Goal: Transaction & Acquisition: Purchase product/service

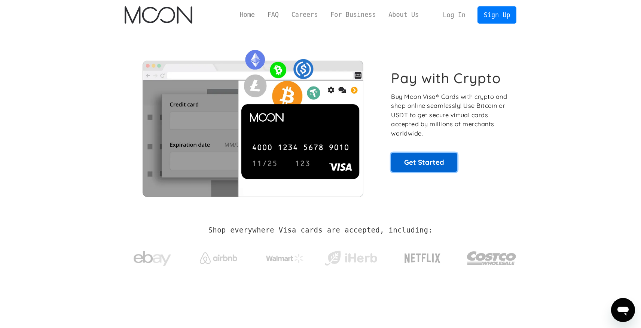
click at [450, 163] on link "Get Started" at bounding box center [424, 162] width 66 height 19
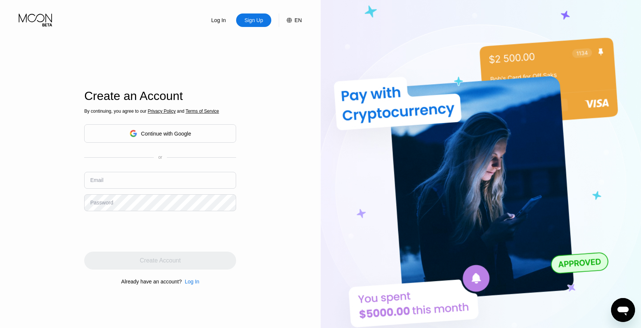
click at [225, 134] on div "Continue with Google" at bounding box center [160, 133] width 152 height 18
click at [175, 135] on div "Continue with Google" at bounding box center [166, 134] width 50 height 6
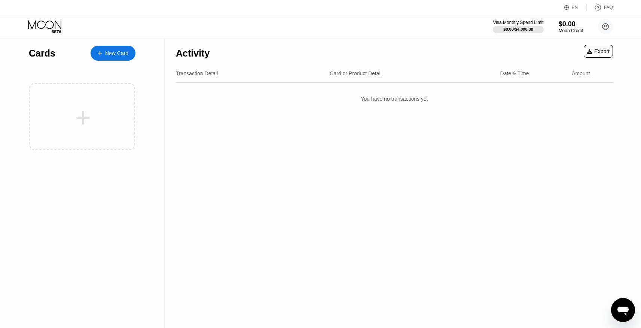
click at [118, 54] on div "New Card" at bounding box center [116, 53] width 23 height 6
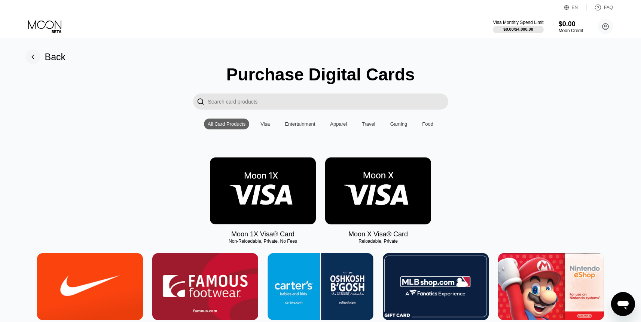
scroll to position [108, 0]
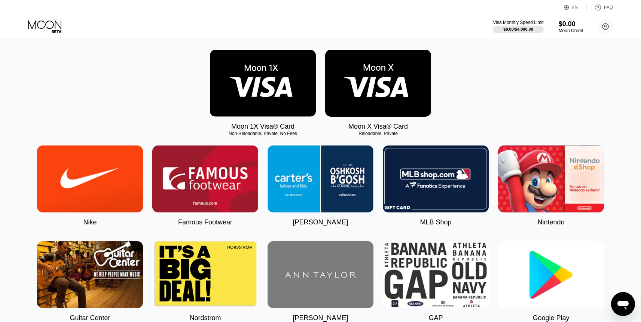
click at [543, 190] on img at bounding box center [551, 178] width 106 height 67
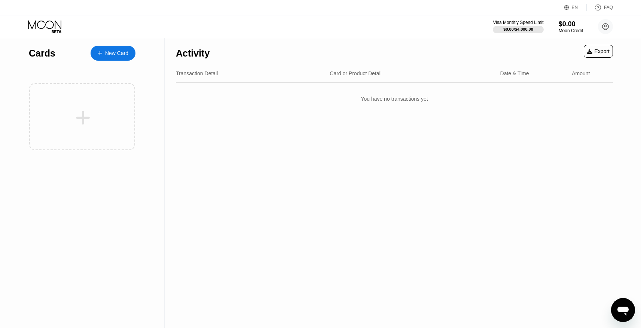
click at [572, 7] on div "EN" at bounding box center [574, 7] width 6 height 5
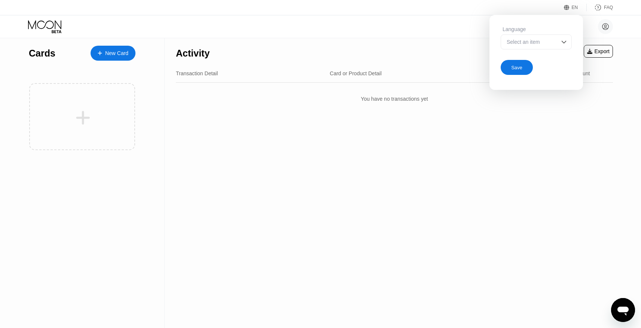
click at [548, 49] on div "Select an item" at bounding box center [535, 41] width 71 height 15
click at [549, 46] on div "Select an item" at bounding box center [535, 41] width 71 height 15
click at [549, 44] on div "Select an item" at bounding box center [531, 42] width 52 height 6
click at [549, 43] on div "Select an item" at bounding box center [531, 42] width 52 height 6
click at [550, 40] on div "Select an item" at bounding box center [531, 42] width 52 height 6
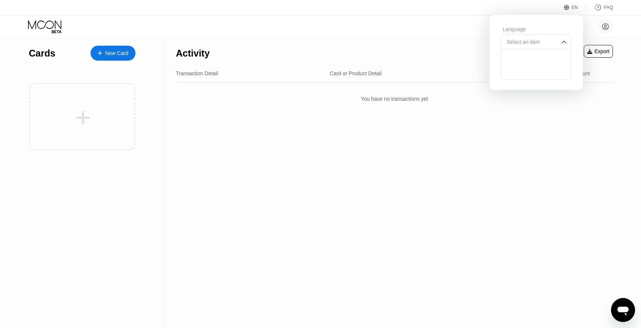
click at [631, 32] on div "yee jack jackyee286@gmail.com  Home Settings Support Careers About Us Log out …" at bounding box center [320, 26] width 641 height 22
click at [605, 24] on circle at bounding box center [605, 26] width 15 height 15
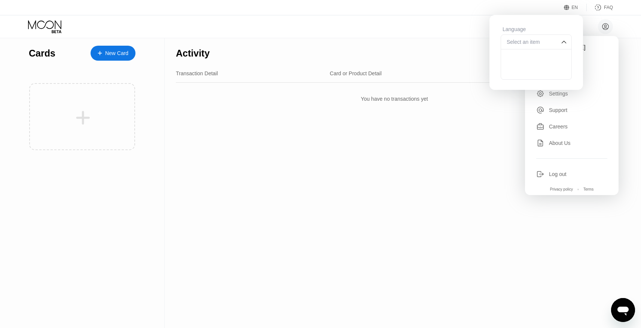
click at [491, 125] on div "Activity Export Transaction Detail Card or Product Detail Date & Time Amount Yo…" at bounding box center [394, 182] width 459 height 289
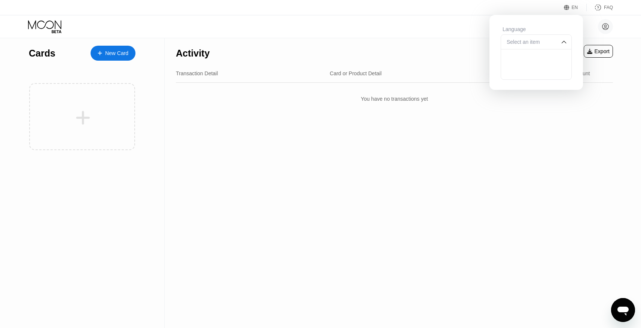
click at [450, 92] on div "You have no transactions yet" at bounding box center [394, 98] width 437 height 21
click at [551, 44] on div "Select an item" at bounding box center [531, 42] width 52 height 6
click at [433, 35] on div "yee jack jackyee286@gmail.com  Home Settings Support Careers About Us Log out …" at bounding box center [320, 26] width 641 height 22
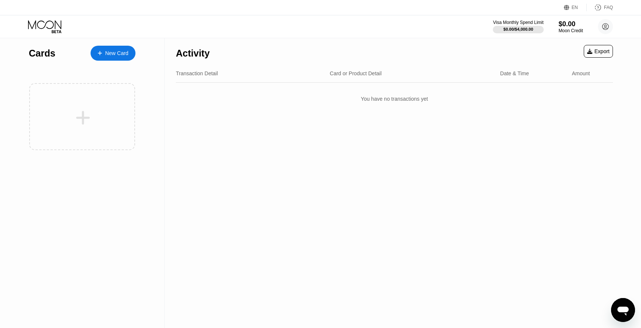
click at [125, 56] on div "New Card" at bounding box center [116, 53] width 23 height 6
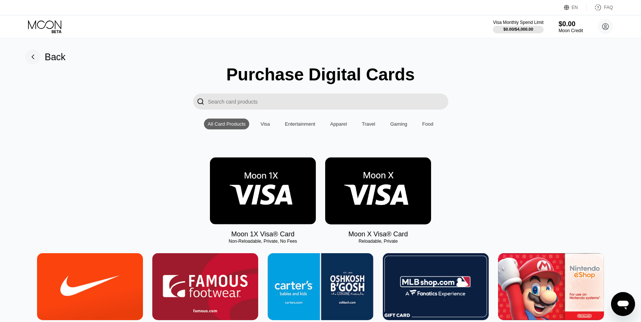
click at [266, 125] on div "Visa" at bounding box center [264, 124] width 9 height 6
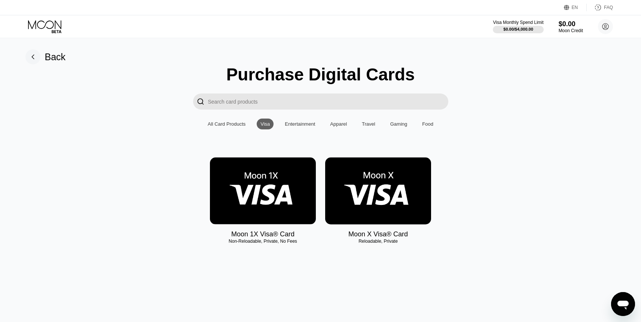
click at [231, 127] on div "All Card Products" at bounding box center [226, 124] width 45 height 11
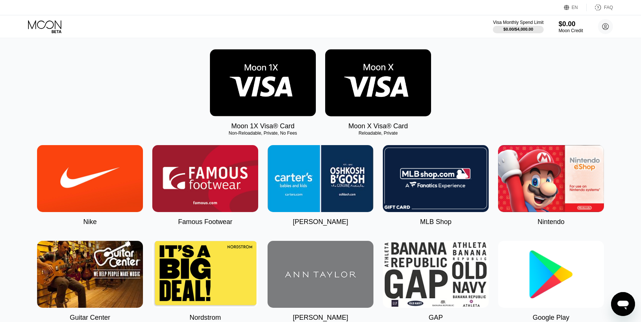
scroll to position [147, 0]
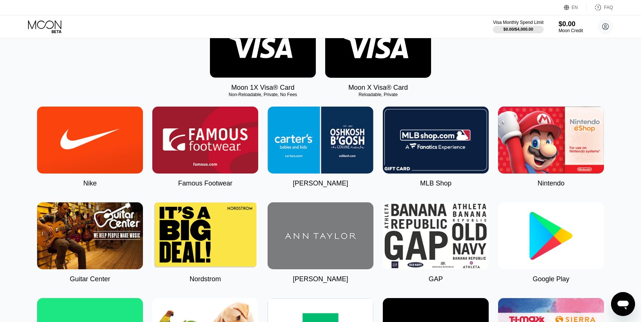
click at [91, 138] on img at bounding box center [90, 140] width 106 height 67
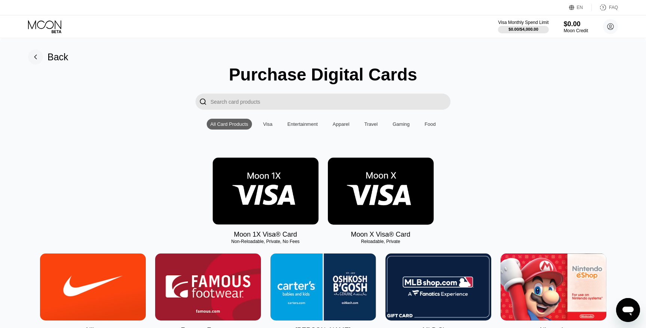
type input "0"
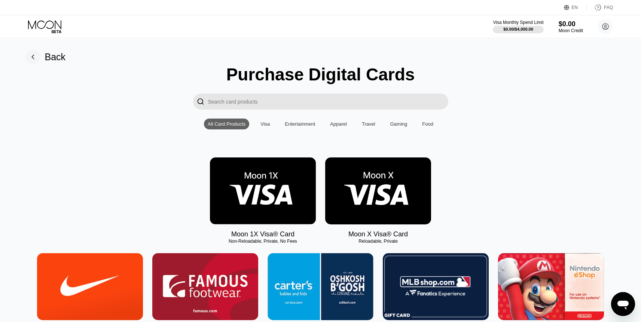
click at [287, 197] on img at bounding box center [263, 190] width 106 height 67
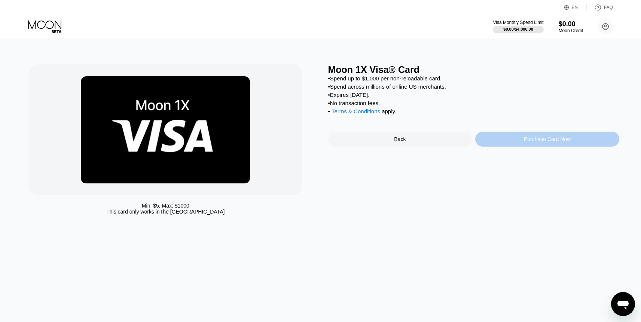
click at [565, 142] on div "Purchase Card Now" at bounding box center [547, 139] width 47 height 6
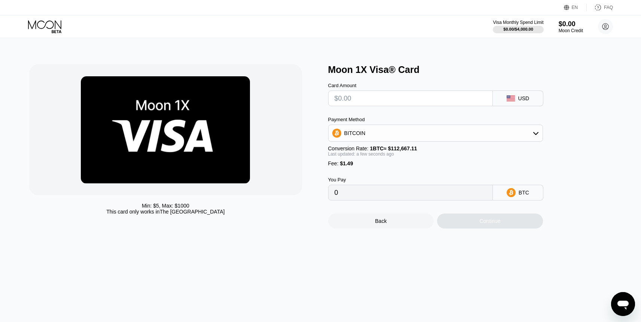
click at [386, 100] on input "text" at bounding box center [410, 98] width 152 height 15
type input "$1"
type input "0.00002211"
type input "$10"
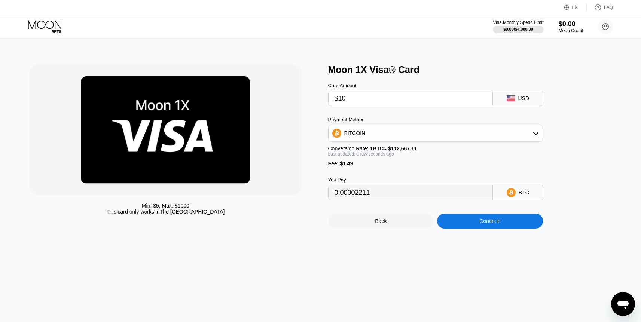
type input "0.00010199"
type input "$10"
click at [381, 134] on div "BITCOIN" at bounding box center [435, 133] width 214 height 15
click at [393, 171] on div "USDT on TRON" at bounding box center [440, 170] width 194 height 6
type input "11.61"
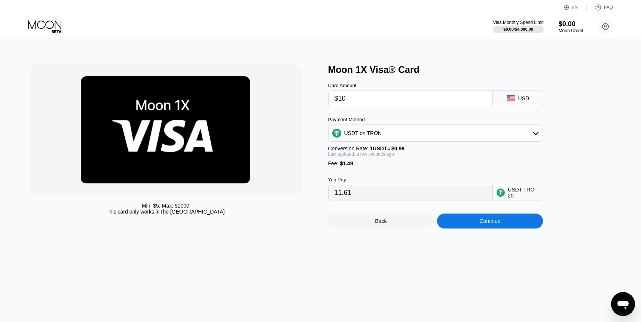
click at [355, 101] on input "$10" at bounding box center [410, 98] width 152 height 15
type input "$1"
type input "2.52"
type input "0.00"
type input "$5"
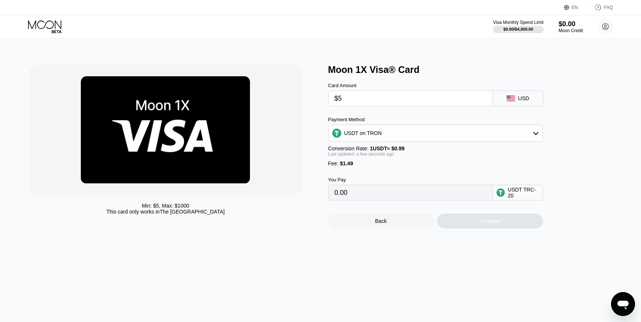
type input "6.56"
type input "$5"
click at [431, 155] on div "Last updated: a few seconds ago" at bounding box center [435, 153] width 215 height 5
click at [485, 222] on div "Continue" at bounding box center [489, 221] width 21 height 6
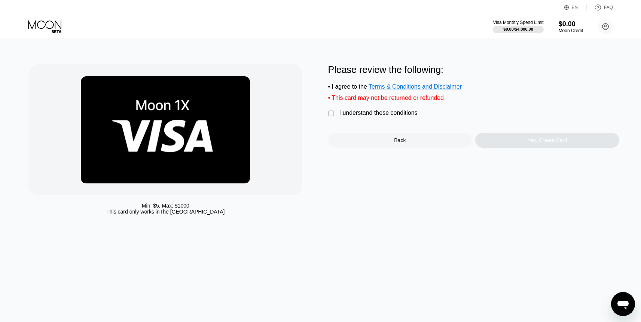
click at [335, 117] on div "" at bounding box center [331, 113] width 7 height 7
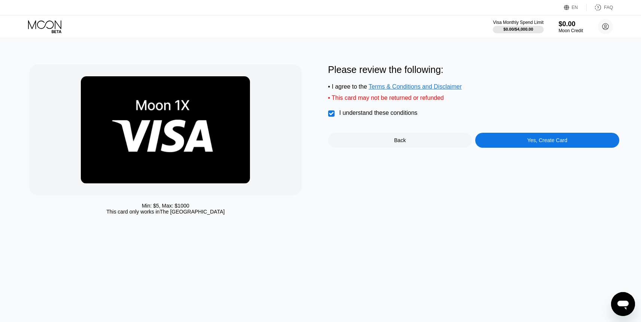
click at [527, 146] on div "Yes, Create Card" at bounding box center [547, 140] width 144 height 15
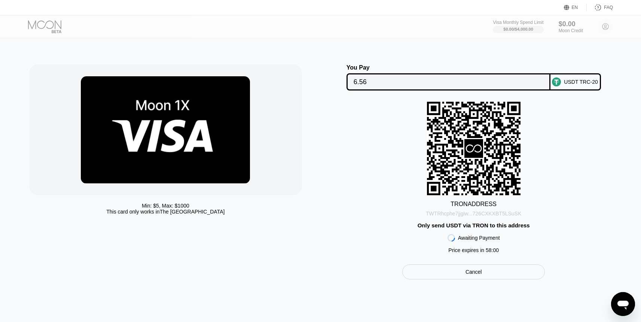
click at [471, 215] on div "TWTRhcphe7jjgiw...726CXKXBT5LSuSK" at bounding box center [473, 214] width 95 height 6
drag, startPoint x: 482, startPoint y: 157, endPoint x: 388, endPoint y: 212, distance: 108.9
click at [388, 212] on div "TRON ADDRESS TWTRhcphe7jjgiw...726CXKXBT5LSuSK Only send USDT via TRON to this …" at bounding box center [473, 179] width 291 height 155
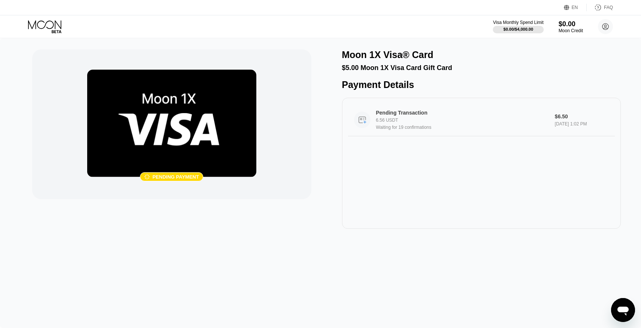
click at [465, 121] on div "6.56 USDT" at bounding box center [463, 119] width 175 height 5
click at [574, 24] on div "$0.00" at bounding box center [570, 24] width 25 height 8
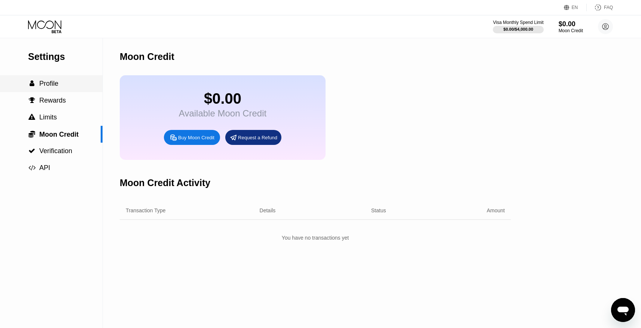
click at [70, 86] on div " Profile" at bounding box center [51, 84] width 102 height 8
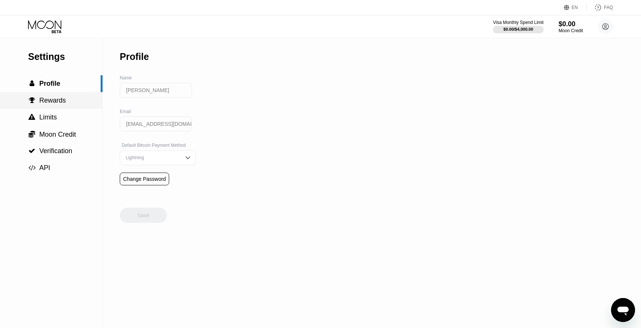
click at [73, 102] on div " Rewards" at bounding box center [51, 100] width 102 height 8
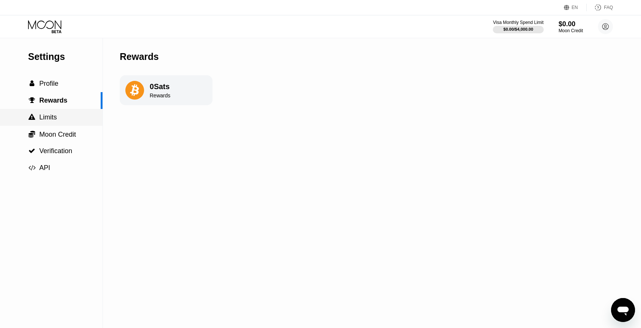
click at [69, 119] on div " Limits" at bounding box center [51, 117] width 102 height 8
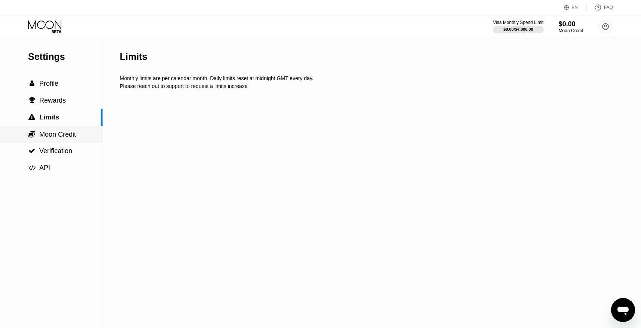
click at [70, 134] on span "Moon Credit" at bounding box center [57, 134] width 37 height 7
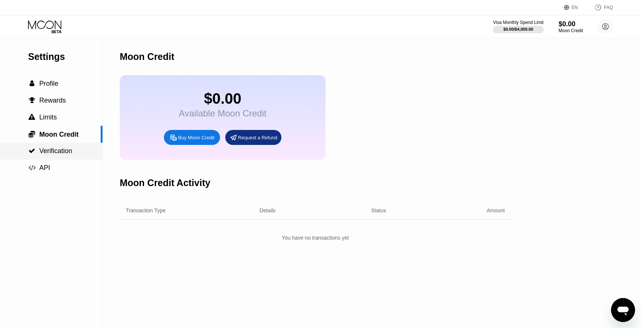
click at [77, 154] on div " Verification" at bounding box center [51, 151] width 102 height 8
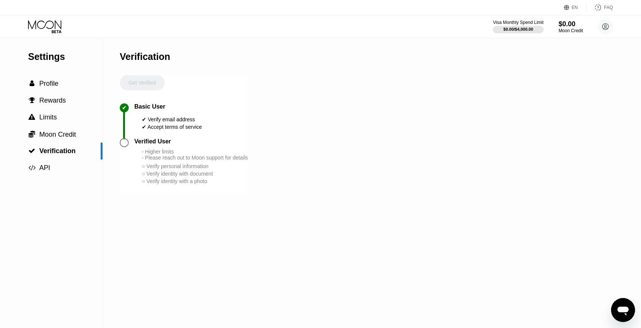
click at [179, 118] on div "✔ Verify email address" at bounding box center [172, 119] width 60 height 6
click at [206, 169] on div "○ Verify personal information" at bounding box center [195, 166] width 106 height 6
click at [243, 173] on div "○ Verify identity with document" at bounding box center [195, 174] width 106 height 6
click at [563, 25] on div "$0.00" at bounding box center [570, 24] width 25 height 8
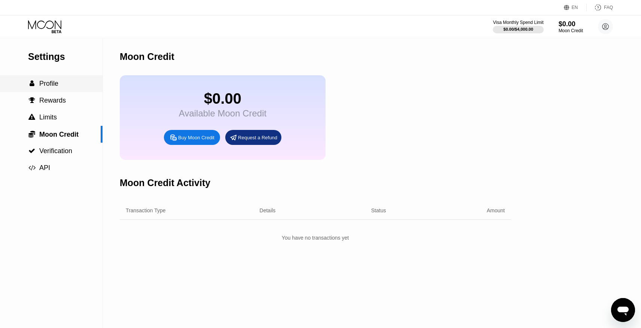
click at [73, 85] on div " Profile" at bounding box center [51, 84] width 102 height 8
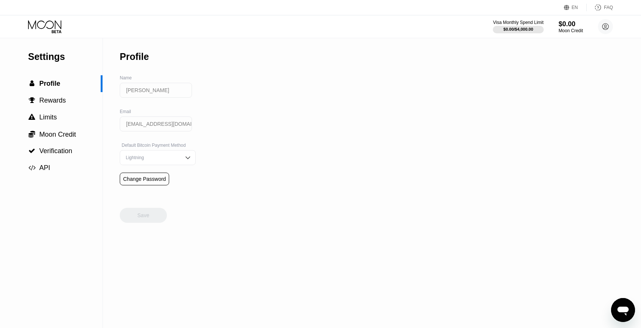
click at [53, 28] on icon at bounding box center [45, 26] width 35 height 13
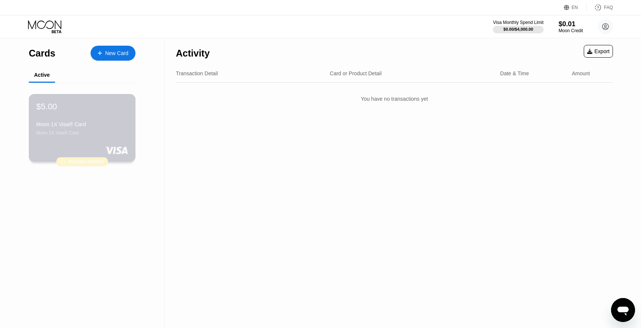
click at [115, 125] on div "Moon 1X Visa® Card" at bounding box center [82, 124] width 92 height 6
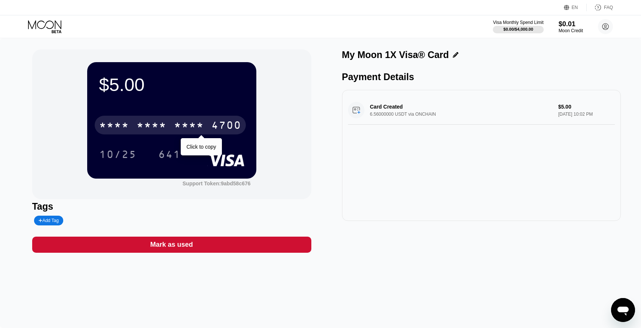
click at [150, 128] on div "* * * *" at bounding box center [152, 126] width 30 height 12
click at [220, 129] on div "4700" at bounding box center [226, 126] width 30 height 12
click at [209, 122] on div "* * * * * * * * * * * * 4700" at bounding box center [170, 125] width 151 height 19
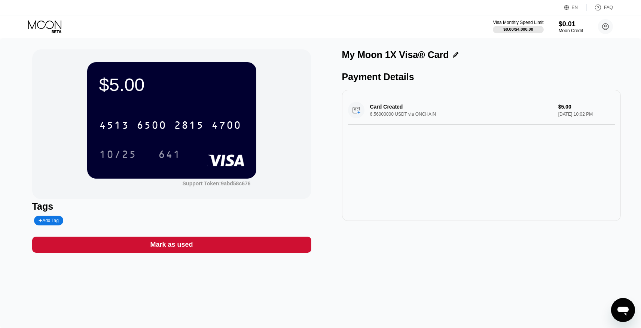
click at [408, 107] on div "Card Created 6.56000000 USDT via ONCHAIN $5.00 Aug 20, 2025 10:02 PM" at bounding box center [481, 110] width 267 height 29
click at [494, 108] on div "Card Created 6.56000000 USDT via ONCHAIN $5.00 Aug 20, 2025 10:02 PM" at bounding box center [481, 110] width 267 height 29
click at [453, 53] on icon at bounding box center [456, 55] width 6 height 6
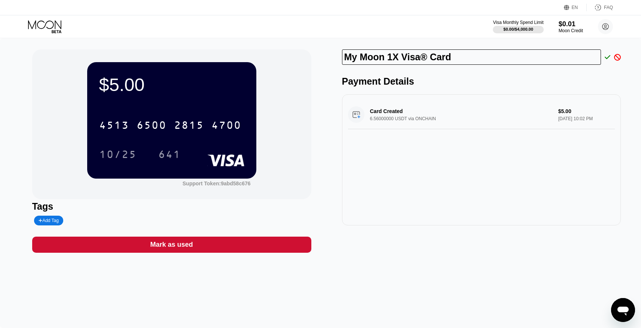
click at [608, 59] on icon at bounding box center [607, 57] width 6 height 7
click at [615, 58] on icon at bounding box center [617, 57] width 7 height 7
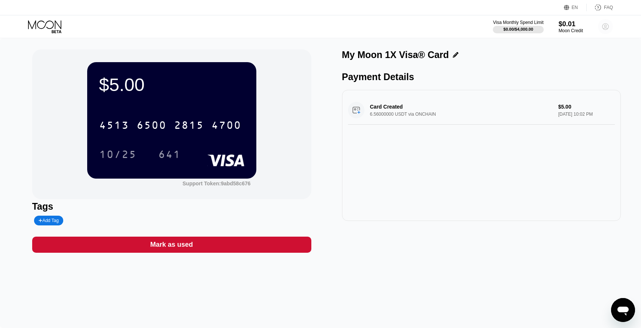
click at [606, 30] on circle at bounding box center [605, 26] width 15 height 15
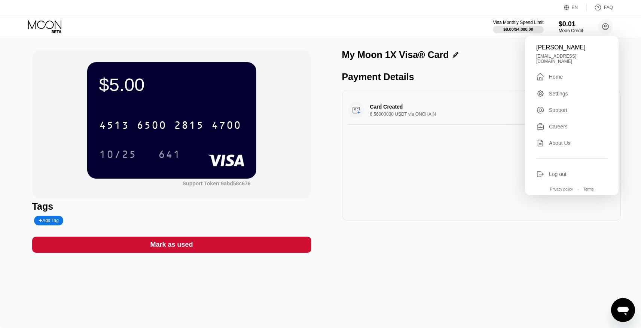
click at [560, 91] on div "Settings" at bounding box center [558, 94] width 19 height 6
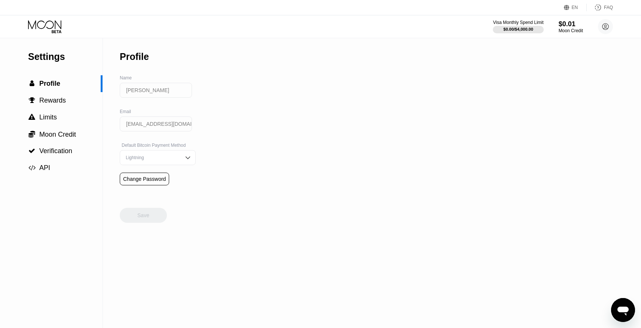
click at [164, 157] on div "Lightning" at bounding box center [152, 157] width 56 height 5
click at [248, 151] on div "Settings  Profile  Rewards  Limits  Moon Credit  Verification  API Profil…" at bounding box center [320, 182] width 641 height 289
click at [62, 103] on span "Rewards" at bounding box center [52, 99] width 27 height 7
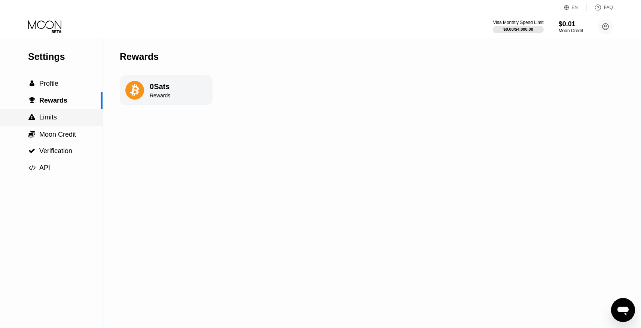
click at [71, 119] on div " Limits" at bounding box center [51, 117] width 102 height 8
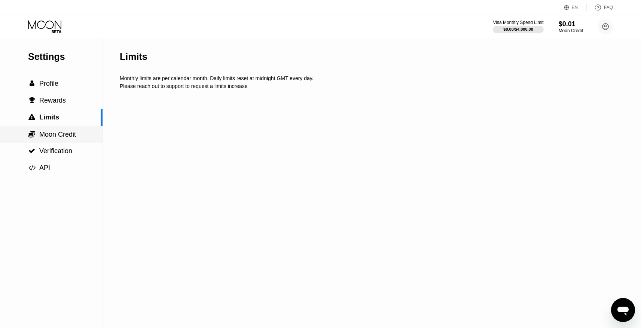
click at [71, 132] on span "Moon Credit" at bounding box center [57, 134] width 37 height 7
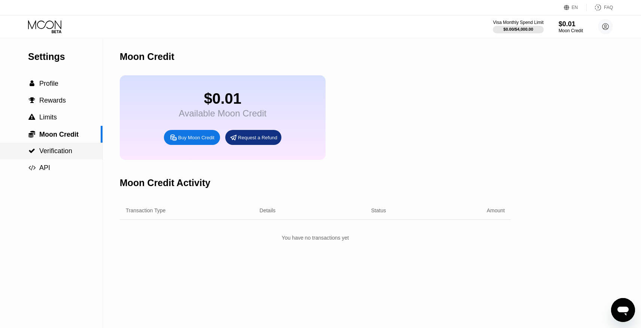
click at [73, 148] on div " Verification" at bounding box center [51, 151] width 102 height 8
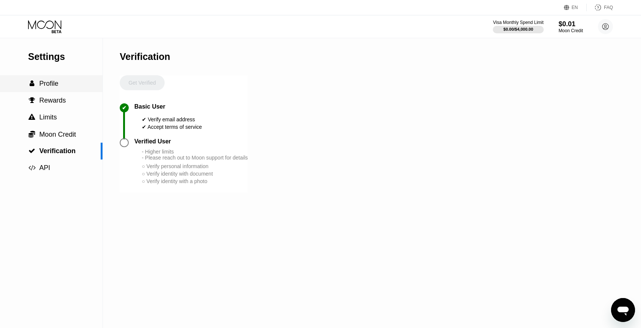
click at [50, 82] on span "Profile" at bounding box center [48, 83] width 19 height 7
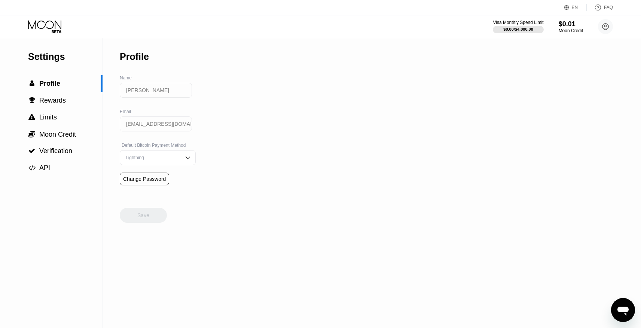
click at [55, 25] on icon at bounding box center [45, 26] width 35 height 13
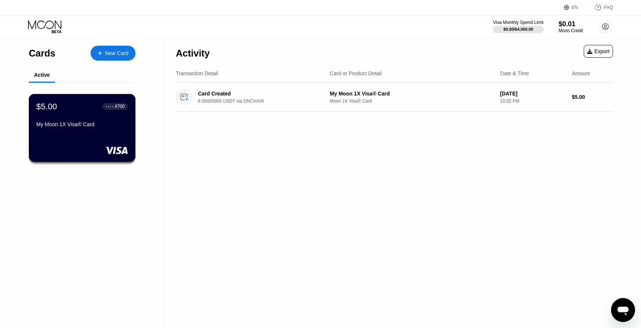
click at [87, 135] on div "$5.00 ● ● ● ● 4700 My Moon 1X Visa® Card" at bounding box center [82, 128] width 107 height 68
